Goal: Navigation & Orientation: Find specific page/section

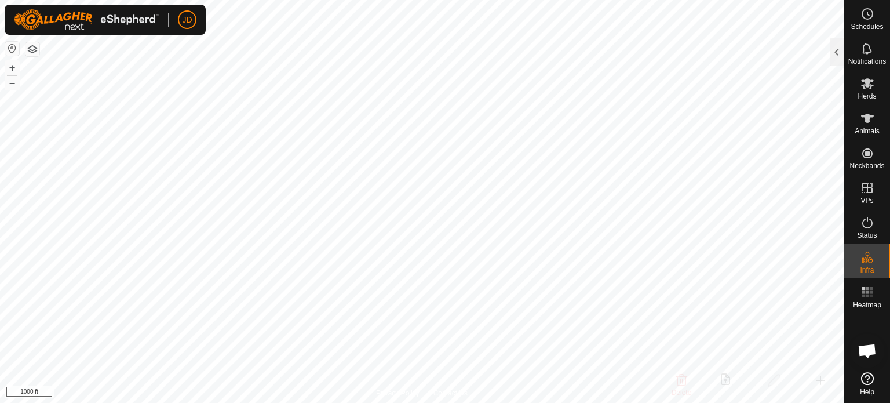
click at [37, 50] on button "button" at bounding box center [33, 49] width 14 height 14
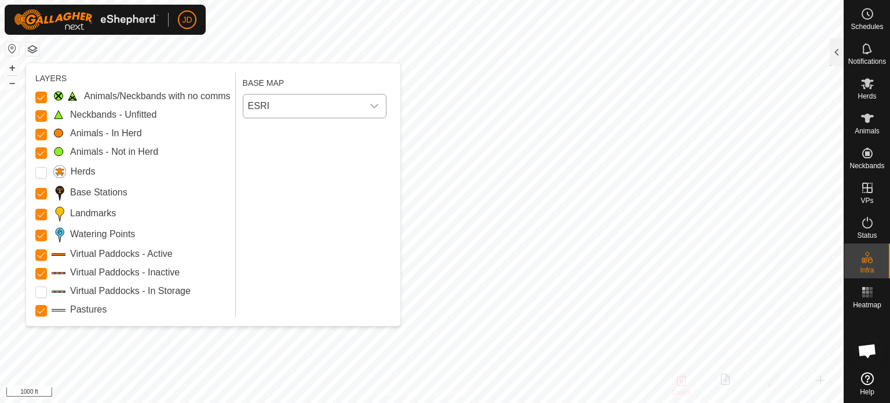
click at [370, 103] on icon "dropdown trigger" at bounding box center [374, 105] width 9 height 9
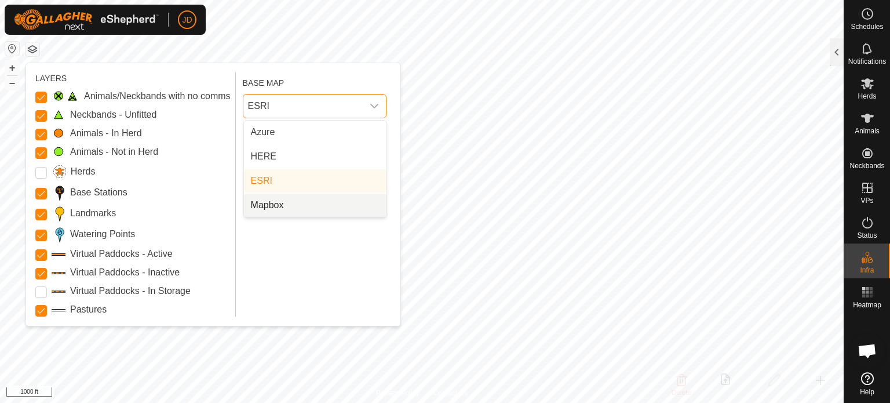
click at [285, 210] on li "Mapbox" at bounding box center [315, 205] width 143 height 23
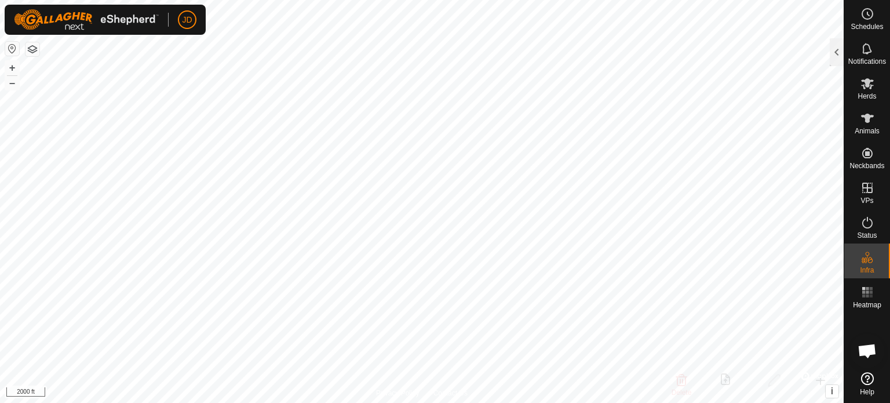
click at [522, 402] on html "JD Schedules Notifications Herds Animals Neckbands VPs Status Infra Heatmap Hel…" at bounding box center [445, 201] width 890 height 403
click at [723, 402] on html "JD Schedules Notifications Herds Animals Neckbands VPs Status Infra Heatmap Hel…" at bounding box center [445, 201] width 890 height 403
click at [12, 46] on button "button" at bounding box center [12, 49] width 14 height 14
click at [8, 48] on button "button" at bounding box center [12, 49] width 14 height 14
click at [9, 46] on button "button" at bounding box center [12, 49] width 14 height 14
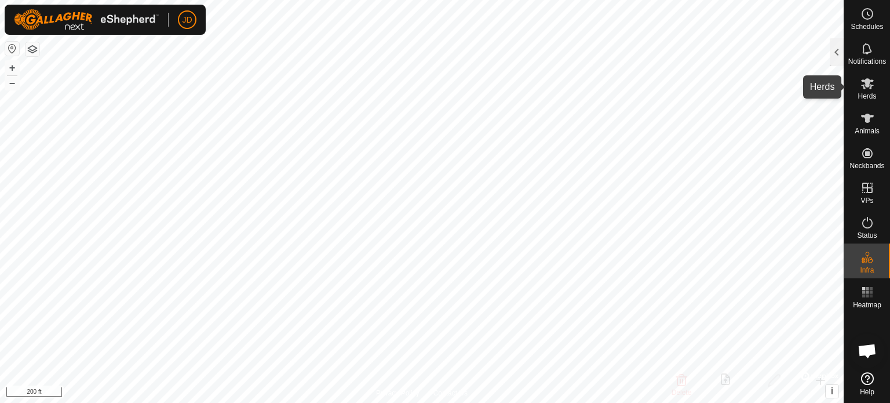
click at [869, 80] on icon at bounding box center [867, 83] width 13 height 11
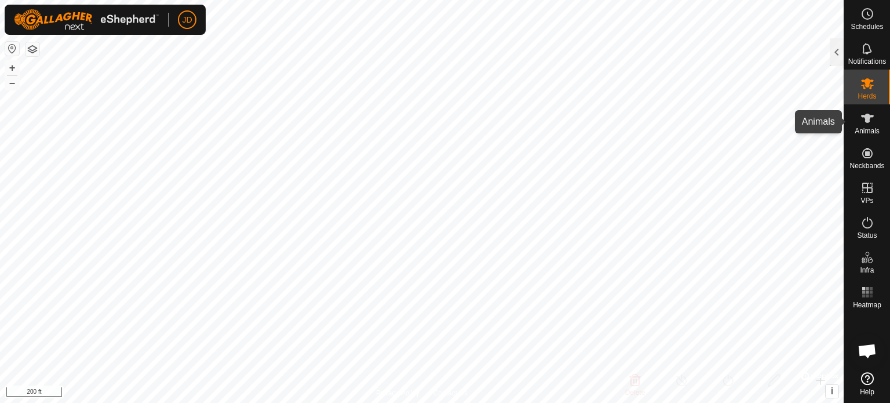
click at [866, 135] on div "Animals" at bounding box center [868, 121] width 46 height 35
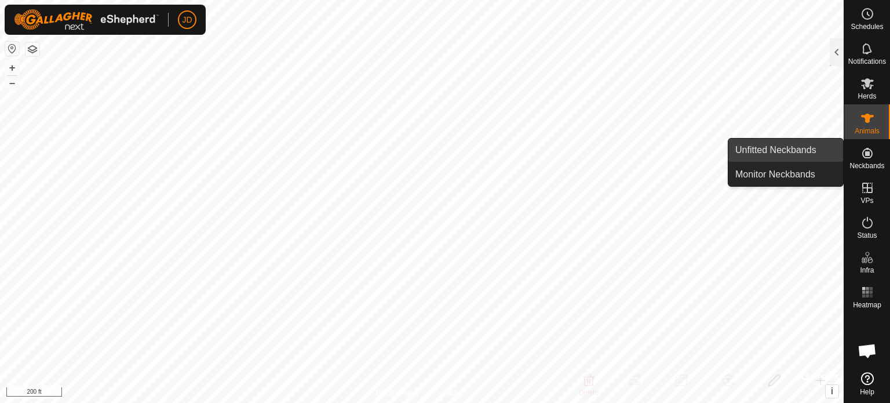
click at [807, 150] on link "Unfitted Neckbands" at bounding box center [786, 150] width 115 height 23
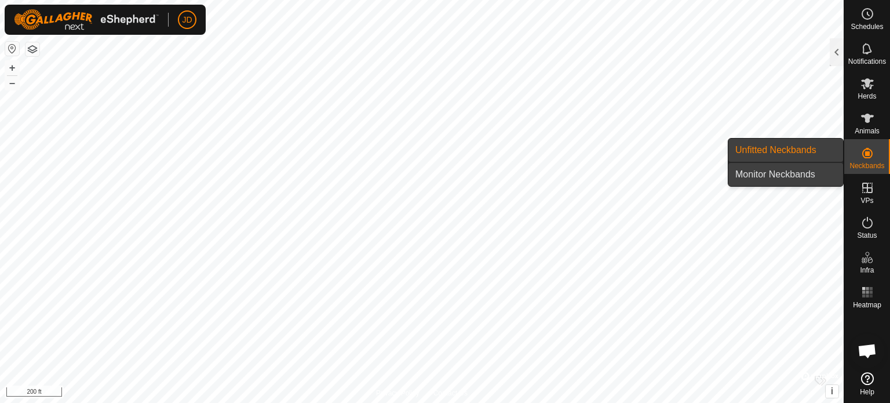
click at [805, 172] on link "Monitor Neckbands" at bounding box center [786, 174] width 115 height 23
click at [803, 153] on link "Unfitted Neckbands" at bounding box center [786, 150] width 115 height 23
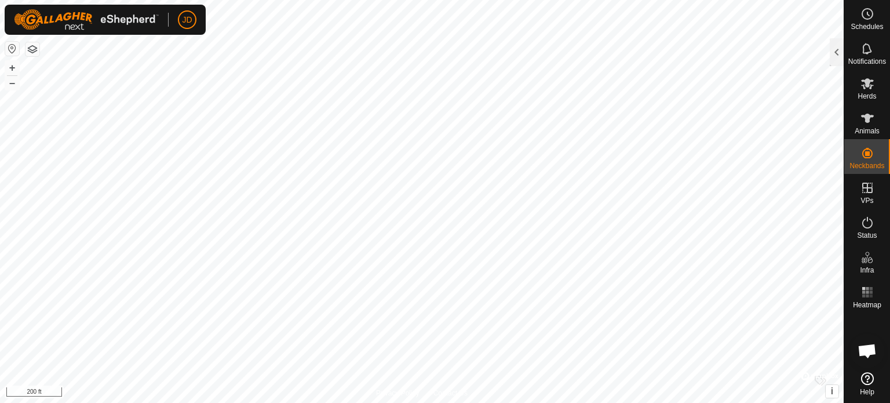
click at [872, 379] on icon at bounding box center [867, 378] width 13 height 13
